Goal: Task Accomplishment & Management: Manage account settings

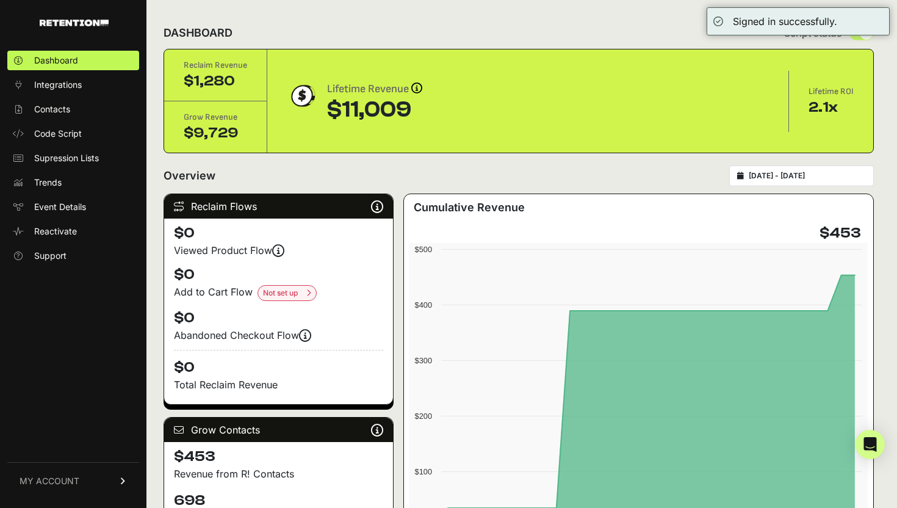
click at [57, 481] on span "MY ACCOUNT" at bounding box center [50, 481] width 60 height 12
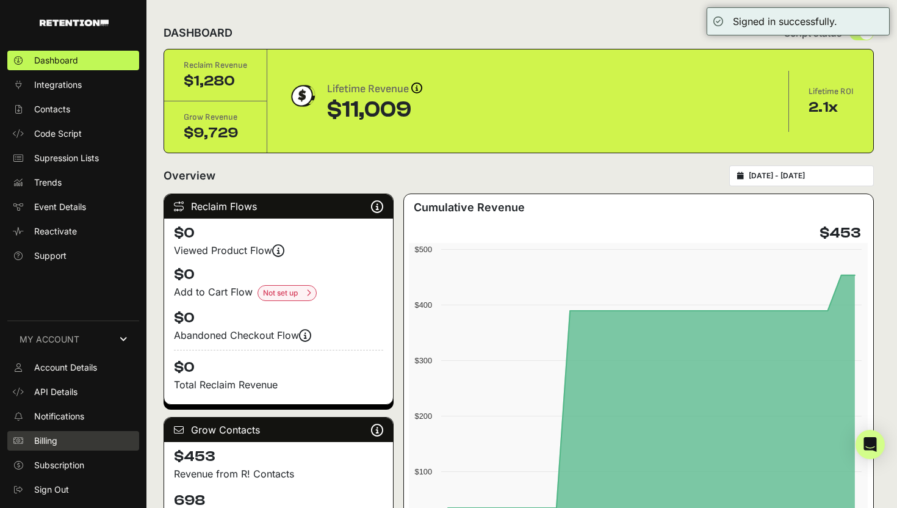
click at [80, 444] on link "Billing" at bounding box center [73, 441] width 132 height 20
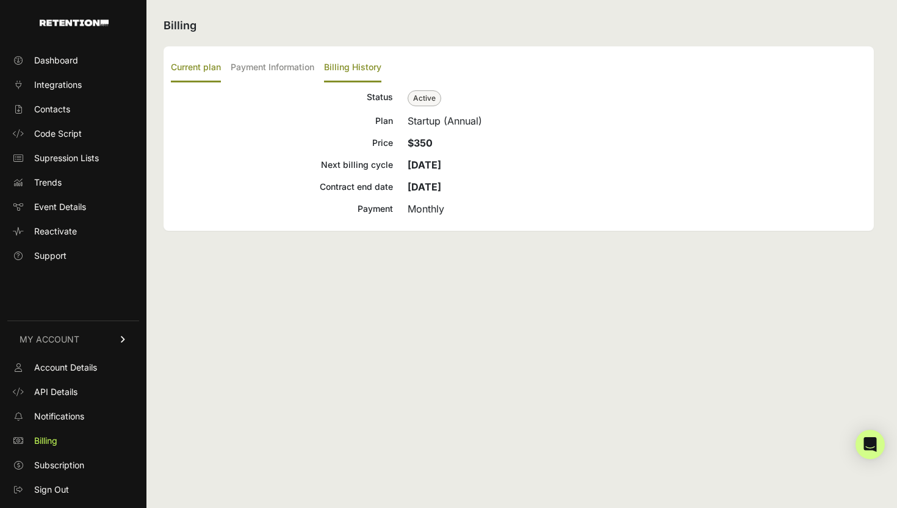
click at [331, 67] on label "Billing History" at bounding box center [352, 68] width 57 height 29
click at [0, 0] on input "Billing History" at bounding box center [0, 0] width 0 height 0
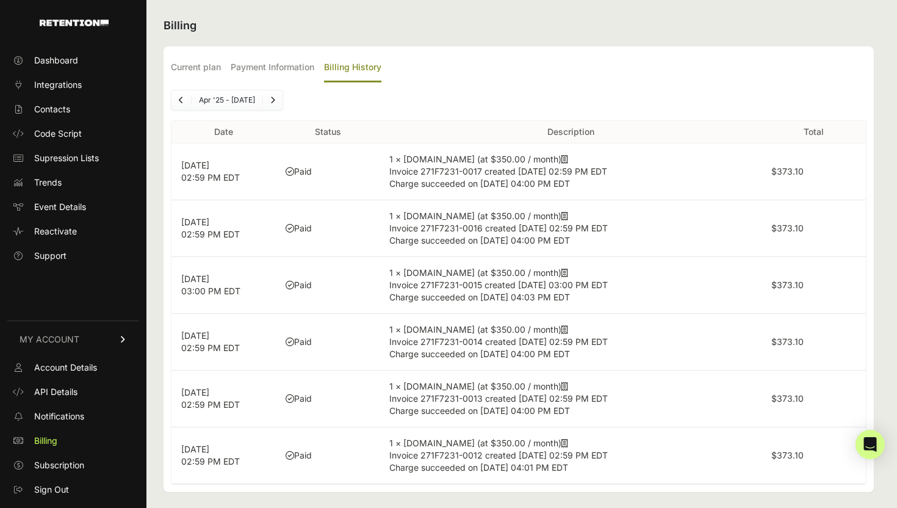
click at [206, 181] on p "[DATE] 02:59 PM EDT" at bounding box center [223, 171] width 85 height 24
click at [789, 170] on label "$373.10" at bounding box center [787, 171] width 32 height 10
click at [557, 156] on td "1 × [DOMAIN_NAME] (at $350.00 / month) Invoice 271F7231-0017 created [DATE] 02:…" at bounding box center [571, 171] width 382 height 57
click at [548, 157] on td "1 × [DOMAIN_NAME] (at $350.00 / month) Invoice 271F7231-0017 created [DATE] 02:…" at bounding box center [571, 171] width 382 height 57
click at [561, 159] on icon at bounding box center [564, 159] width 7 height 9
